Goal: Use online tool/utility: Utilize a website feature to perform a specific function

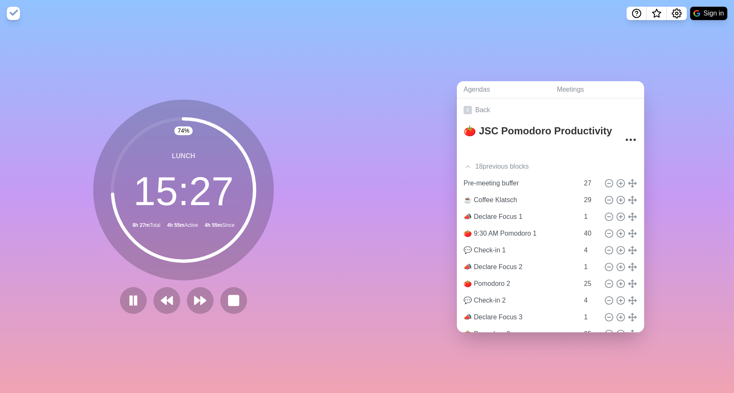
scroll to position [226, 0]
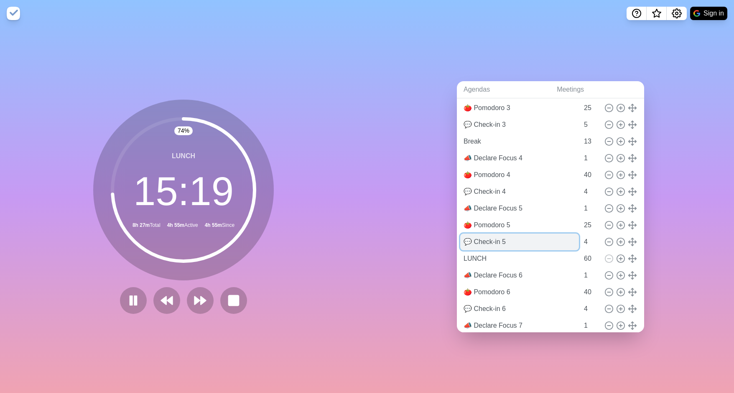
click at [505, 240] on input "💬 Check-in 5" at bounding box center [519, 241] width 119 height 17
click at [135, 297] on icon at bounding box center [133, 300] width 14 height 14
click at [507, 244] on input "💬 Check-in 5" at bounding box center [519, 241] width 119 height 17
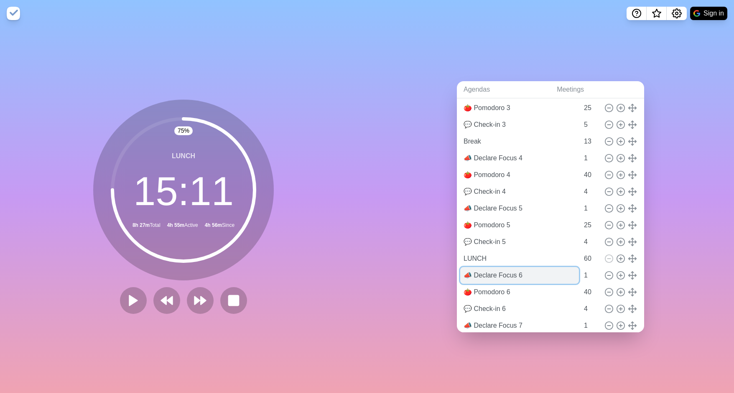
click at [488, 272] on input "📣 Declare Focus 6" at bounding box center [519, 275] width 119 height 17
click at [232, 300] on rect at bounding box center [234, 300] width 10 height 10
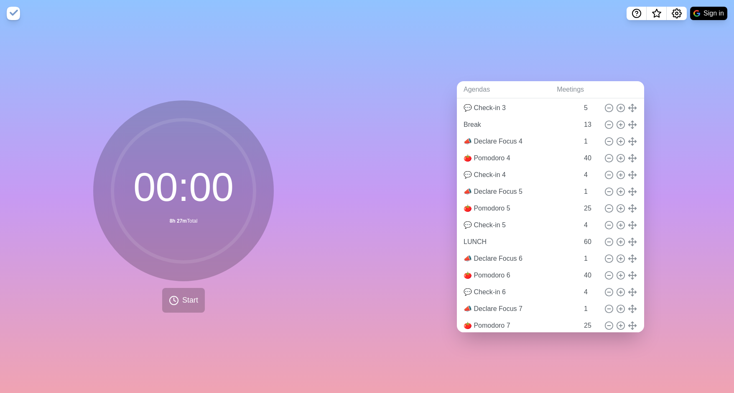
scroll to position [209, 0]
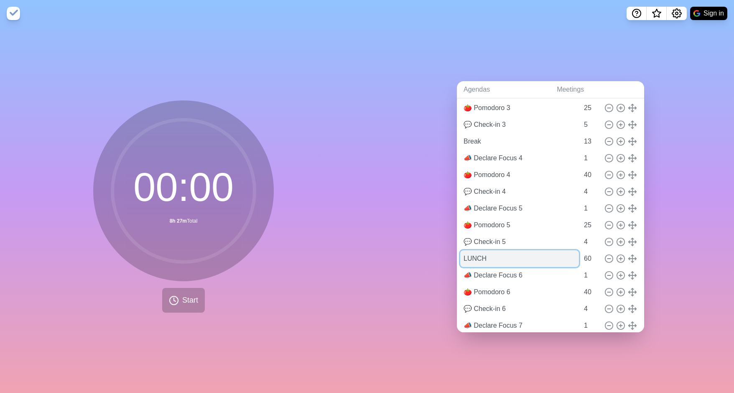
click at [500, 255] on input "LUNCH" at bounding box center [519, 258] width 119 height 17
paste input "📣 Declare Focus 6"
type input "📣 Declare Focus 6"
click at [519, 273] on input "📣 Declare Focus 6" at bounding box center [519, 275] width 119 height 17
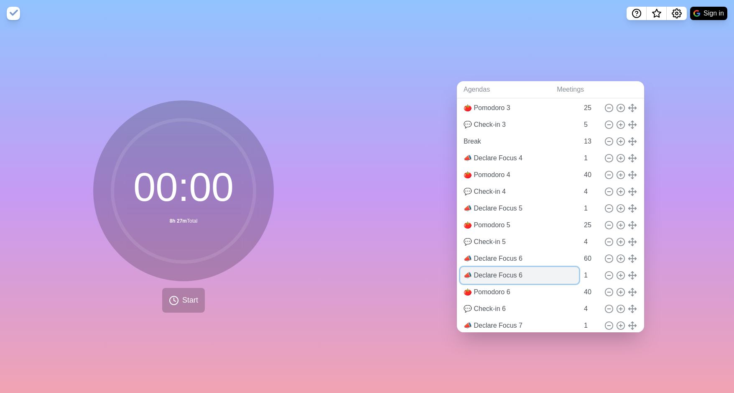
click at [519, 273] on input "📣 Declare Focus 6" at bounding box center [519, 275] width 119 height 17
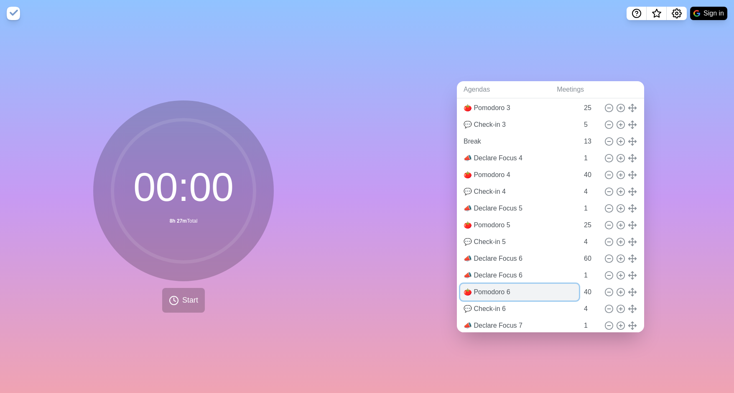
click at [507, 287] on input "🍅 Pomodoro 6" at bounding box center [519, 292] width 119 height 17
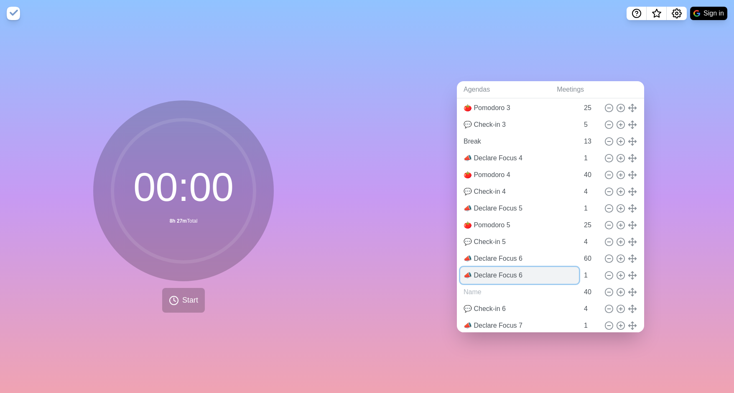
type input "🍅 Pomodoro 6"
click at [524, 271] on input "📣 Declare Focus 6" at bounding box center [519, 275] width 119 height 17
paste input "Pomodoro"
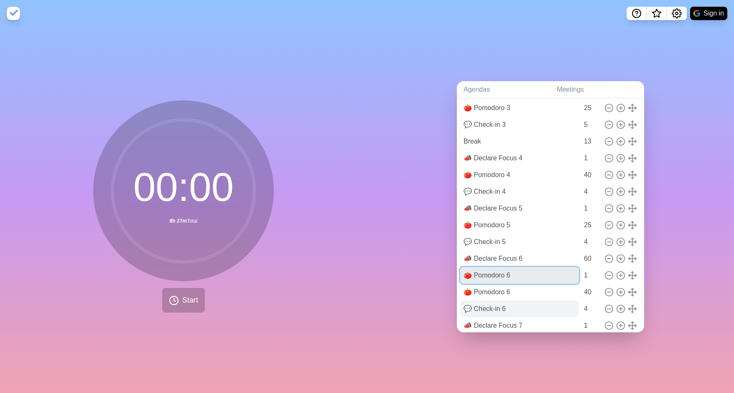
type input "🍅 Pomodoro 6"
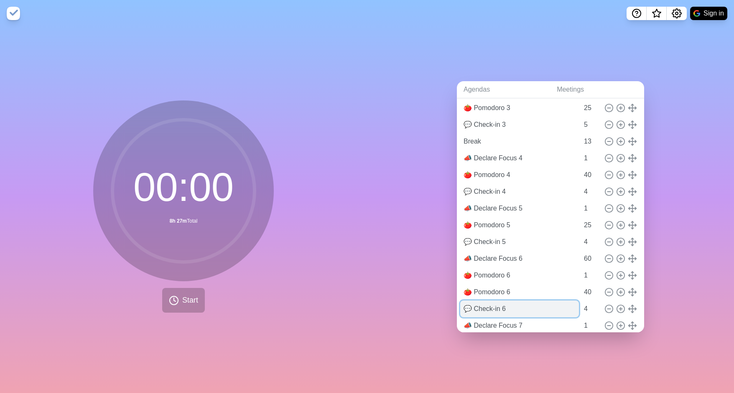
click at [502, 307] on input "💬 Check-in 6" at bounding box center [519, 308] width 119 height 17
click at [501, 307] on input "💬 Check-in 6" at bounding box center [519, 308] width 119 height 17
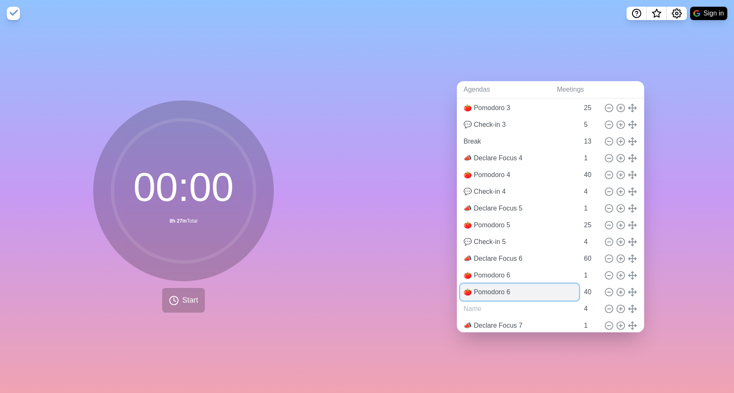
type input "💬 Check-in 6"
click at [506, 292] on input "🍅 Pomodoro 6" at bounding box center [519, 292] width 119 height 17
paste input "Check-in 6"
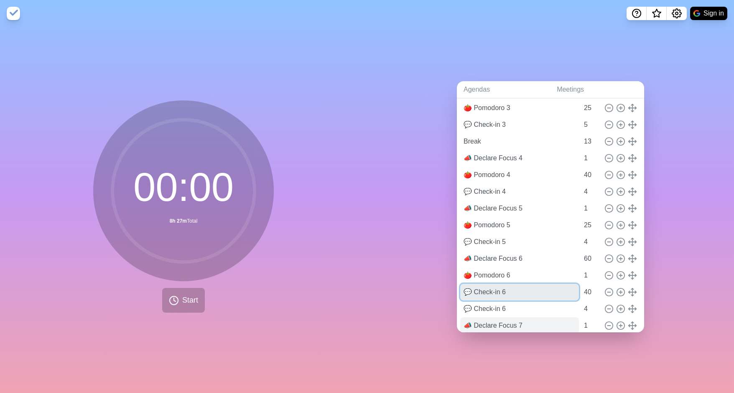
type input "💬 Check-in 6"
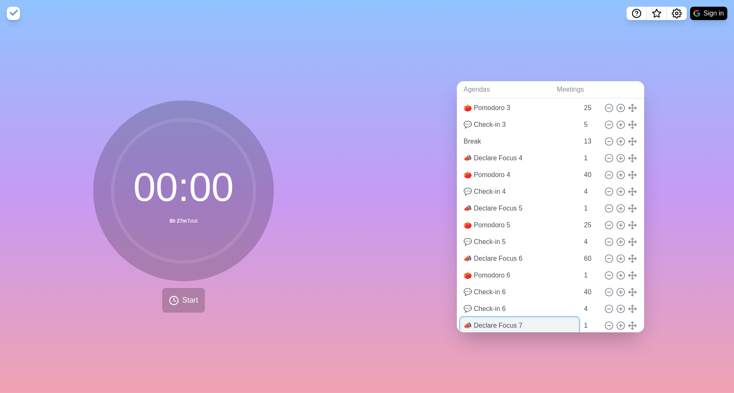
click at [504, 321] on input "📣 Declare Focus 7" at bounding box center [519, 325] width 119 height 17
type input "📣 Declare Focus 7"
click at [509, 307] on input "💬 Check-in 6" at bounding box center [519, 308] width 119 height 17
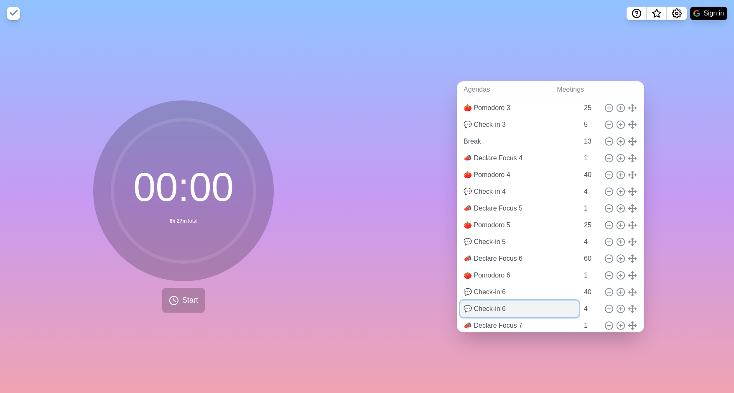
click at [509, 307] on input "💬 Check-in 6" at bounding box center [519, 308] width 119 height 17
paste input "Declare Focus 7"
type input "💬 Check-in 6"
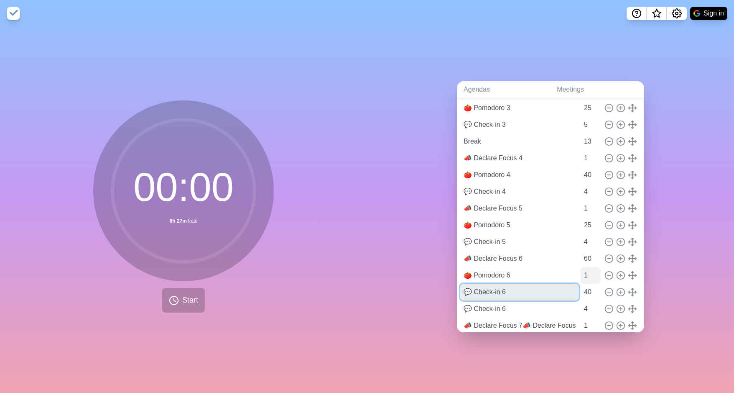
type input "📣 Declare Focus 7📣 Declare Focus 7"
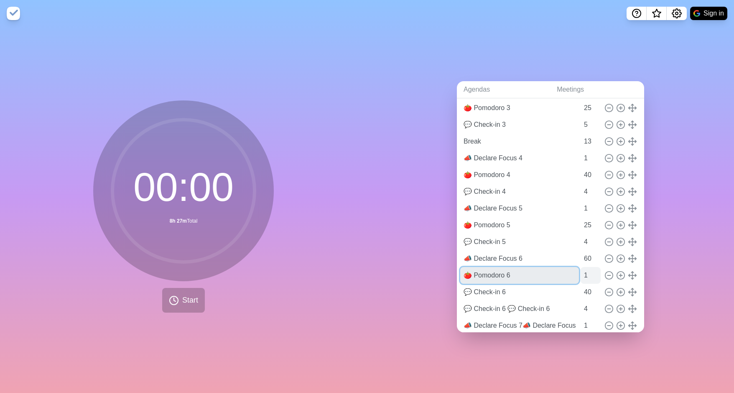
type input "💬 Check-in 6 💬 Check-in 6"
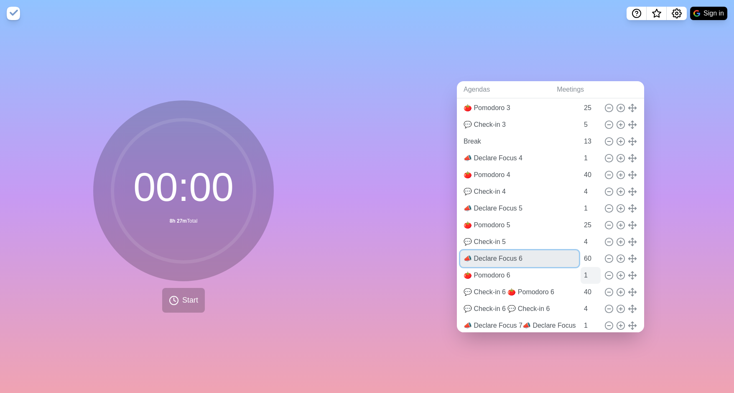
type input "💬 Check-in 6 🍅 Pomodoro 6"
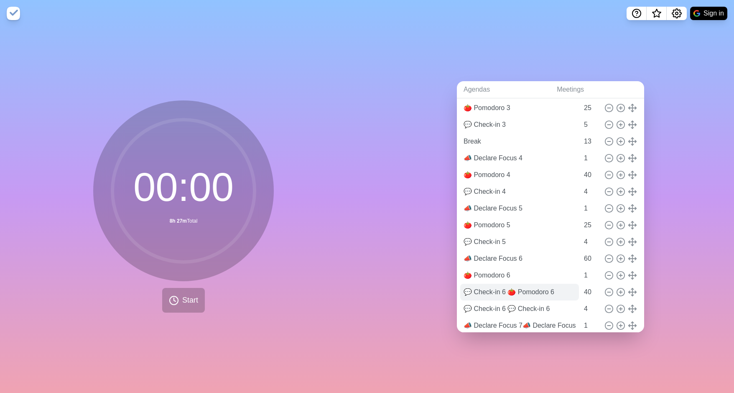
type input "Pre-meeting Buffer"
click at [504, 290] on input "💬 Check-in 6 🍅 Pomodoro 6" at bounding box center [519, 292] width 119 height 17
click at [605, 256] on icon at bounding box center [609, 258] width 9 height 9
type input "🍅 Pomodoro 6"
type input "1"
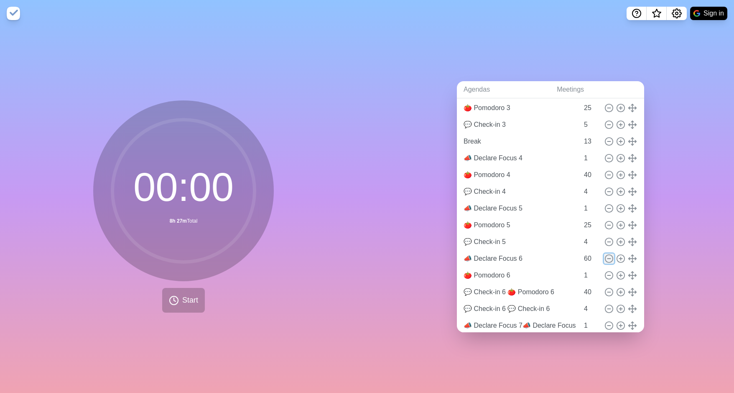
type input "💬 Check-in 6 🍅 Pomodoro 6"
type input "40"
type input "💬 Check-in 6 💬 Check-in 6"
type input "4"
type input "📣 Declare Focus 7📣 Declare Focus 7"
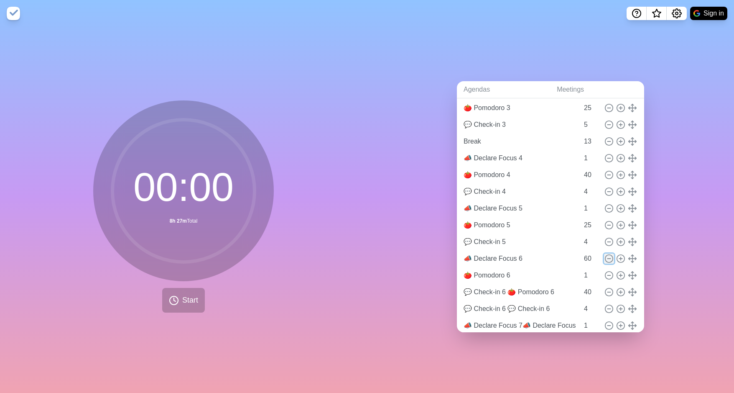
type input "1"
type input "🍅 Pomodoro 7"
type input "25"
type input "💬 Check-in 7"
type input "5"
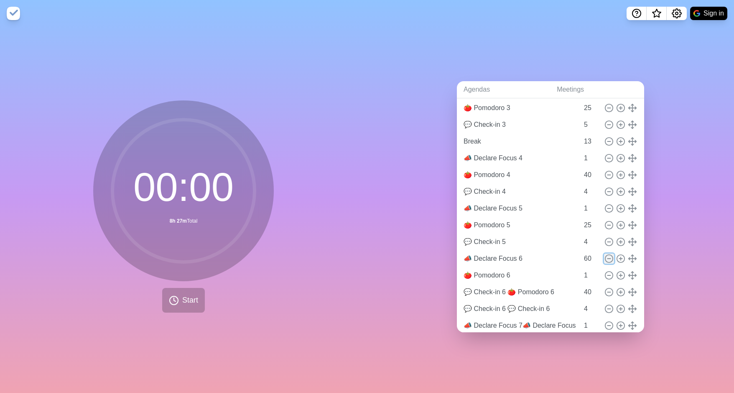
type input "📣 Declare Focus 8"
type input "1"
type input "🍅 Pomodoro 8"
type input "25"
type input "💬 Check-in 8"
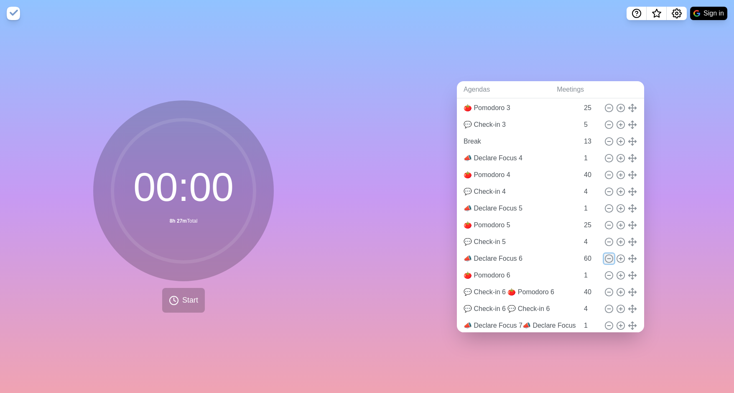
type input "5"
type input "BREAK"
type input "15"
type input "📣 Declare Focus 9"
type input "1"
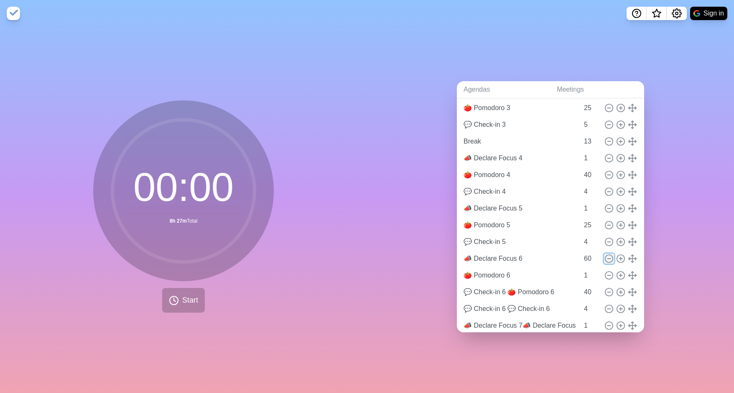
type input "🍅 Pomodoro 9"
type input "25"
type input "💬 Check-in 9"
type input "5"
type input "🙌🏽 Wins & Wisdom"
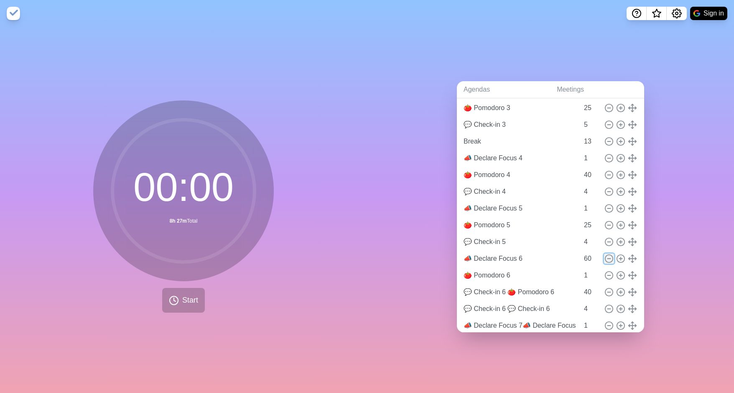
type input "9"
type input "🫱🏽‍🫲🏻 Planning / Collaboration"
type input "35"
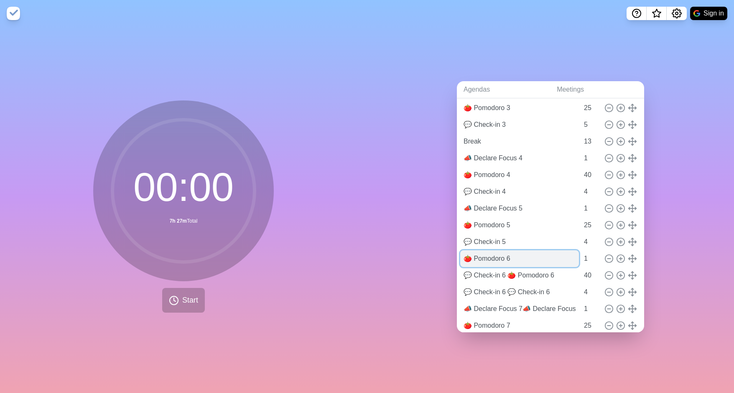
click at [514, 253] on input "🍅 Pomodoro 6" at bounding box center [519, 258] width 119 height 17
paste input "Declare Focus 7"
click at [532, 257] on input "📣 Declare Focus 7" at bounding box center [519, 258] width 119 height 17
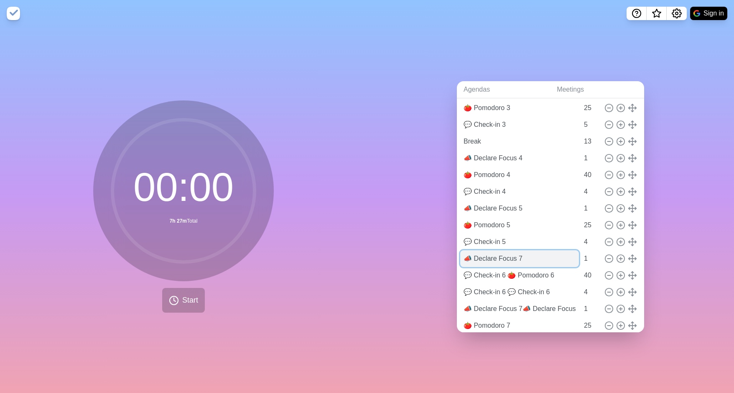
click at [531, 257] on input "📣 Declare Focus 7" at bounding box center [519, 258] width 119 height 17
type input "📣 Declare Focus 6"
drag, startPoint x: 507, startPoint y: 275, endPoint x: 502, endPoint y: 277, distance: 4.9
click at [506, 275] on input "💬 Check-in 6 🍅 Pomodoro 6" at bounding box center [519, 275] width 119 height 17
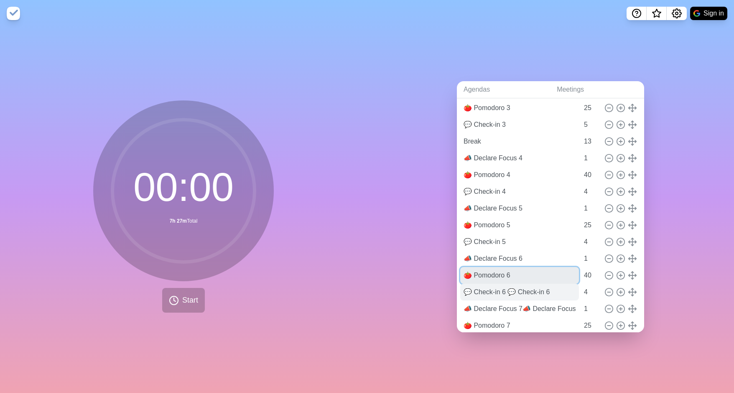
type input "🍅 Pomodoro 6"
click at [547, 291] on input "💬 Check-in 6 💬 Check-in 6" at bounding box center [519, 292] width 119 height 17
drag, startPoint x: 547, startPoint y: 291, endPoint x: 507, endPoint y: 291, distance: 40.6
click at [547, 291] on input "💬 Check-in 6 💬 Check-in 6" at bounding box center [519, 292] width 119 height 17
click at [505, 291] on input "💬 Check-in 6 💬 Check-in 6" at bounding box center [519, 292] width 119 height 17
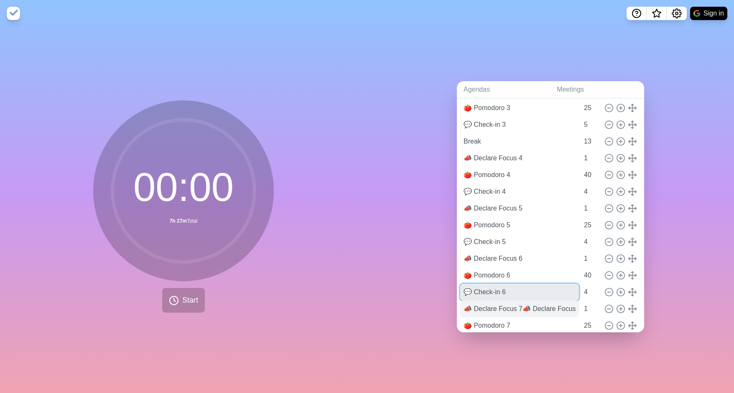
type input "💬 Check-in 6"
click at [518, 309] on input "📣 Declare Focus 7📣 Declare Focus 7" at bounding box center [519, 308] width 119 height 17
click at [523, 306] on input "📣 Declare Focus 7📣 Declare Focus 7" at bounding box center [519, 308] width 119 height 17
click at [516, 304] on input "📣 Declare Focus 7📣 Declare Focus 7" at bounding box center [519, 308] width 119 height 17
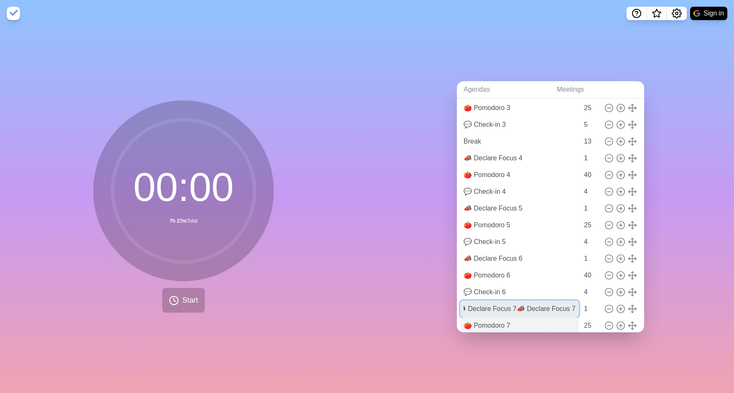
scroll to position [0, 0]
type input "📣 Declare Focus 7"
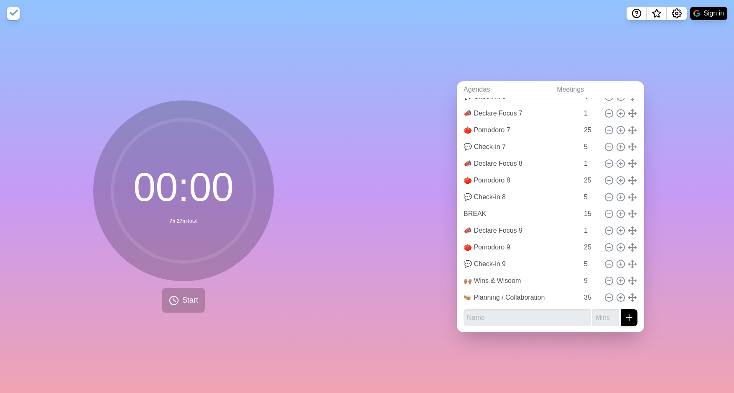
scroll to position [404, 0]
click at [186, 288] on button "Start" at bounding box center [183, 300] width 43 height 25
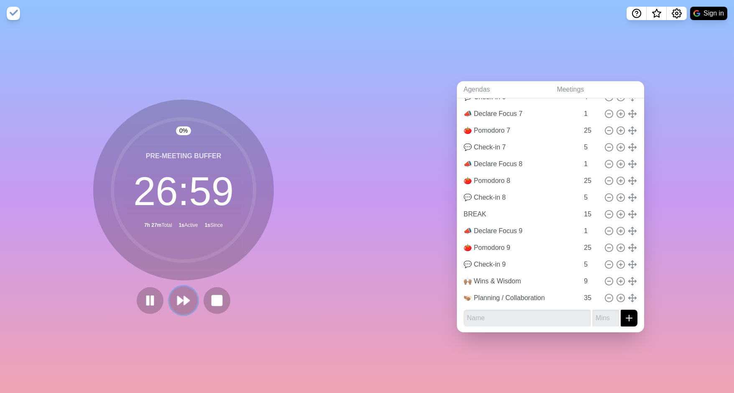
click at [184, 298] on polygon at bounding box center [186, 300] width 5 height 8
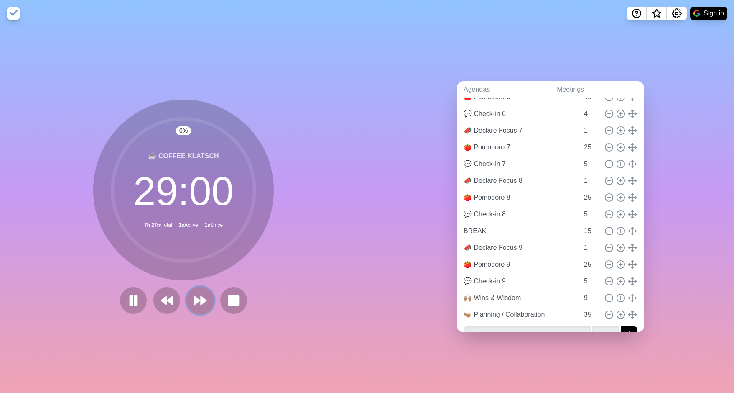
scroll to position [421, 0]
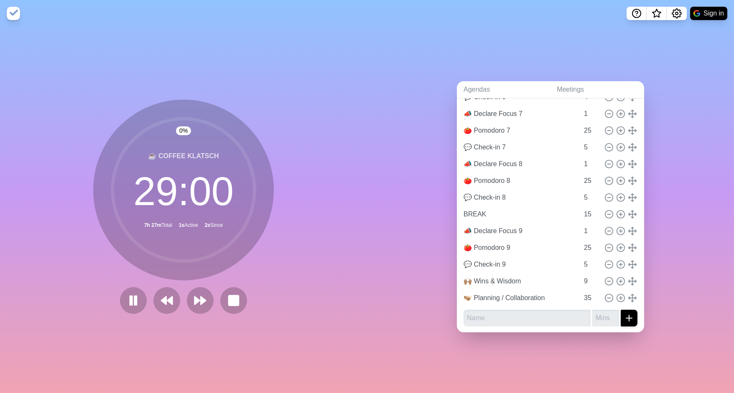
click at [181, 297] on div at bounding box center [184, 300] width 134 height 27
click at [189, 298] on button at bounding box center [200, 300] width 28 height 28
click at [194, 297] on polygon at bounding box center [196, 300] width 5 height 8
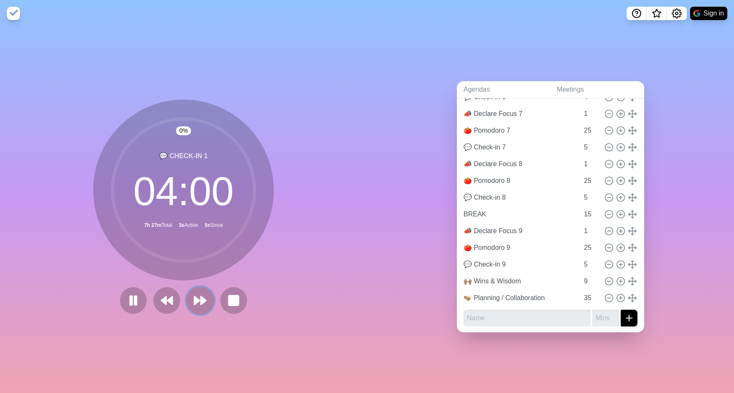
click at [194, 297] on polygon at bounding box center [196, 300] width 5 height 8
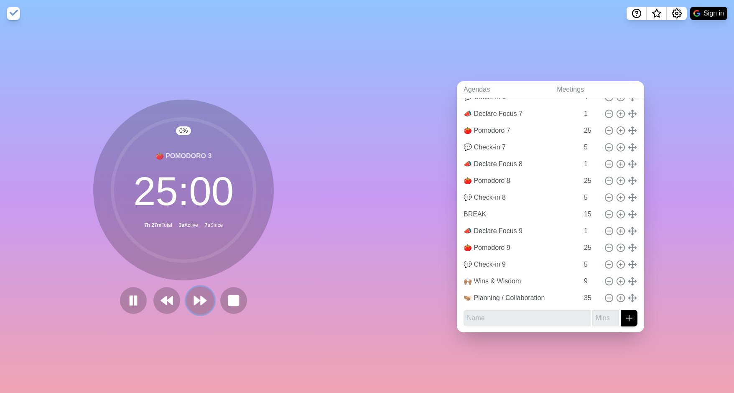
click at [194, 297] on polygon at bounding box center [196, 300] width 5 height 8
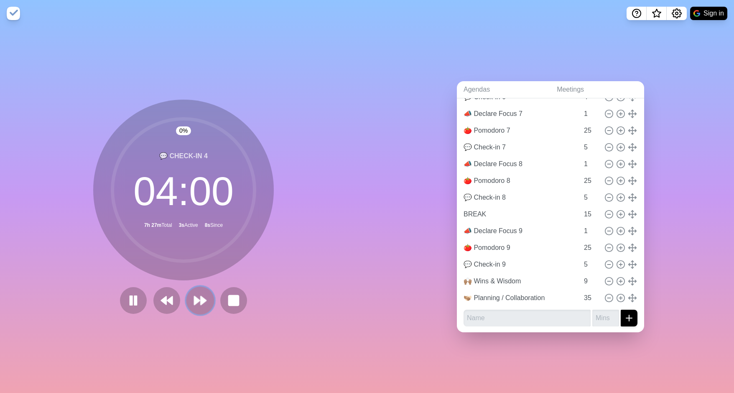
click at [194, 297] on polygon at bounding box center [196, 300] width 5 height 8
click at [194, 298] on polygon at bounding box center [196, 300] width 5 height 8
click at [194, 297] on polygon at bounding box center [196, 300] width 5 height 8
click at [194, 298] on polygon at bounding box center [196, 300] width 5 height 8
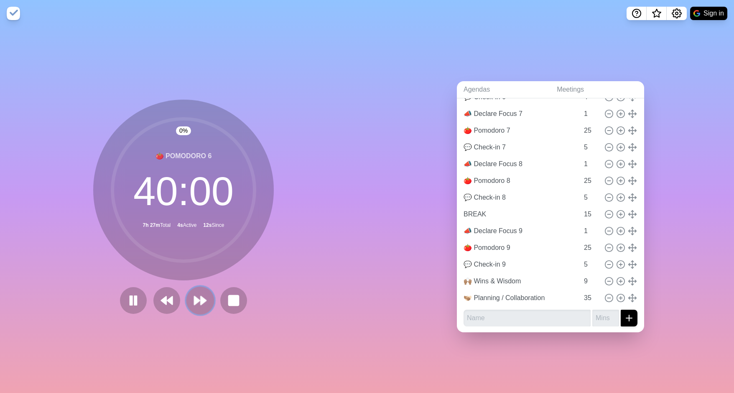
click at [194, 298] on polygon at bounding box center [196, 300] width 5 height 8
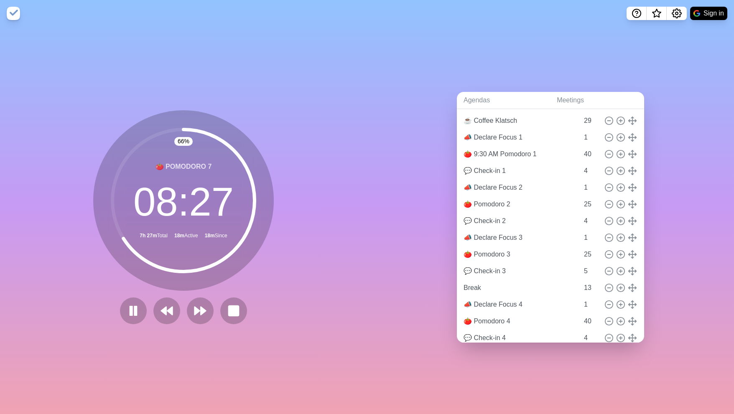
scroll to position [0, 0]
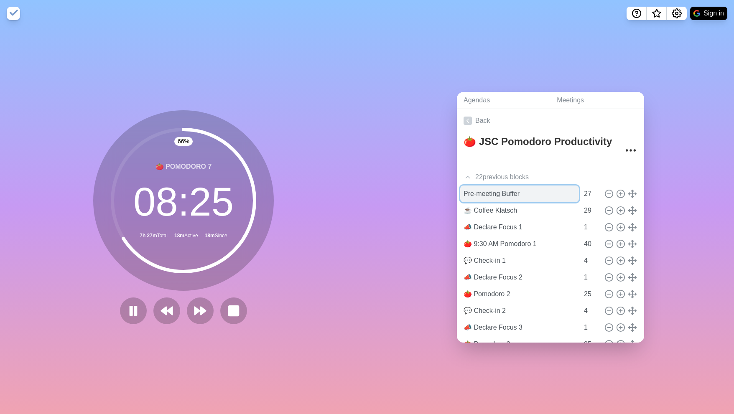
click at [487, 191] on input "Pre-meeting Buffer" at bounding box center [519, 194] width 119 height 17
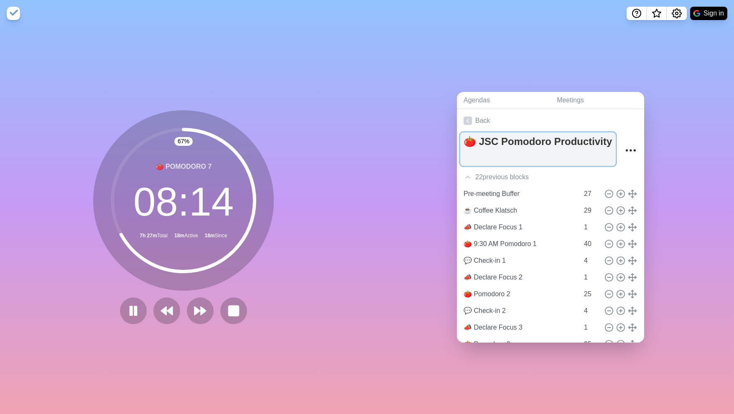
click at [547, 139] on textarea "🍅 JSC Pomodoro Productivity" at bounding box center [538, 149] width 156 height 33
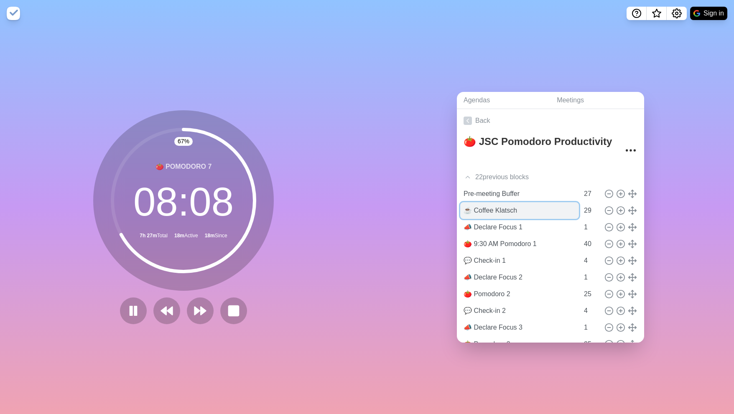
click at [492, 205] on input "☕️ Coffee Klatsch" at bounding box center [519, 210] width 119 height 17
click at [491, 205] on input "☕️ Coffee Klatsch" at bounding box center [519, 210] width 119 height 17
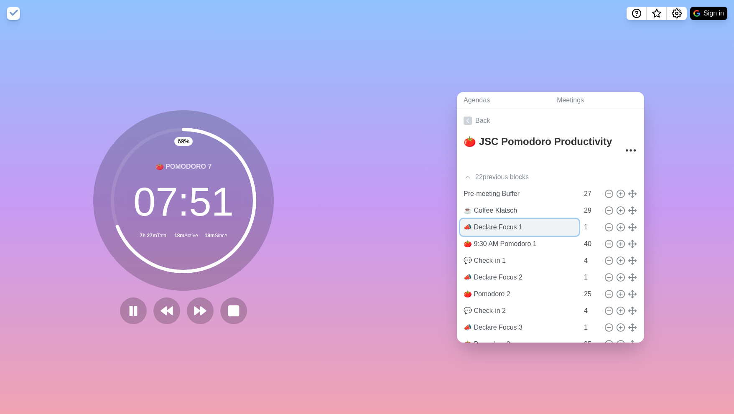
click at [496, 223] on input "📣 Declare Focus 1" at bounding box center [519, 227] width 119 height 17
click at [496, 224] on input "📣 Declare Focus 1" at bounding box center [519, 227] width 119 height 17
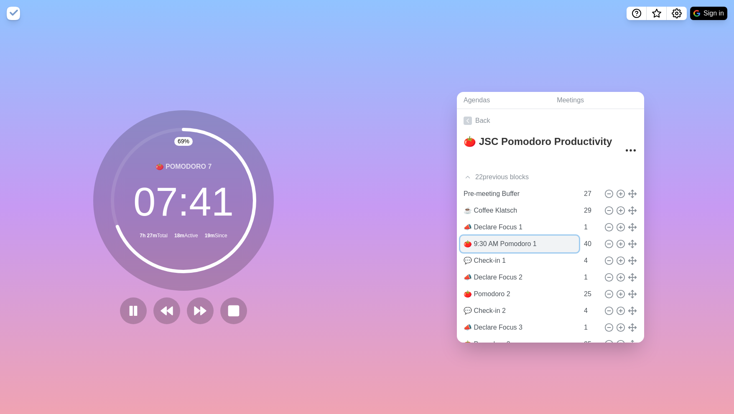
click at [497, 243] on input "🍅 9:30 AM Pomodoro 1" at bounding box center [519, 244] width 119 height 17
